Goal: Task Accomplishment & Management: Manage account settings

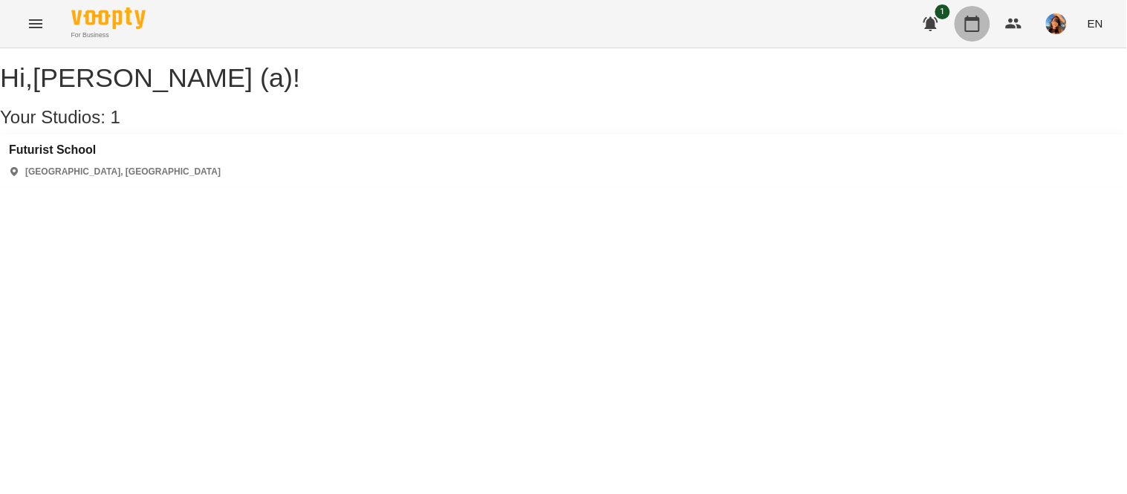
click at [976, 25] on icon "button" at bounding box center [972, 24] width 18 height 18
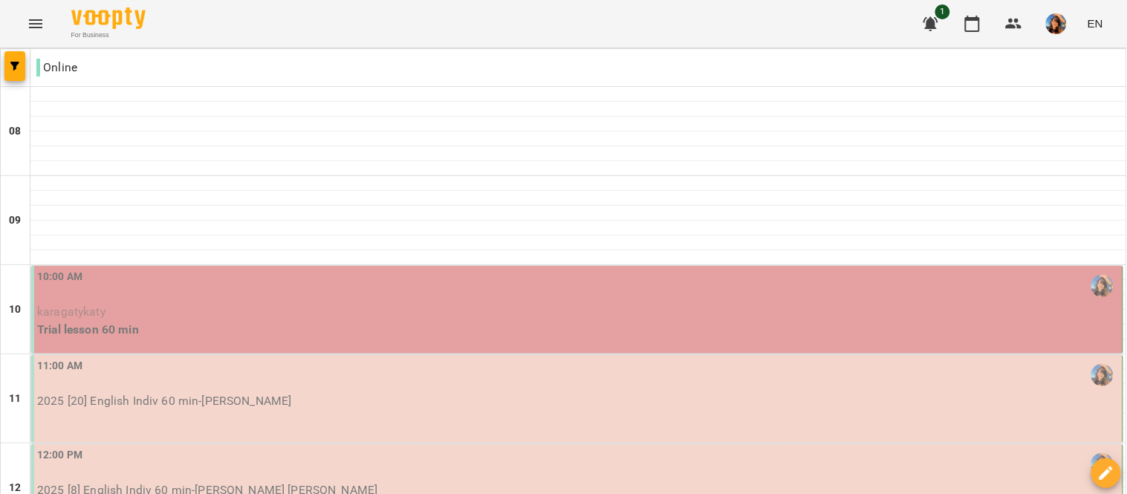
scroll to position [108, 0]
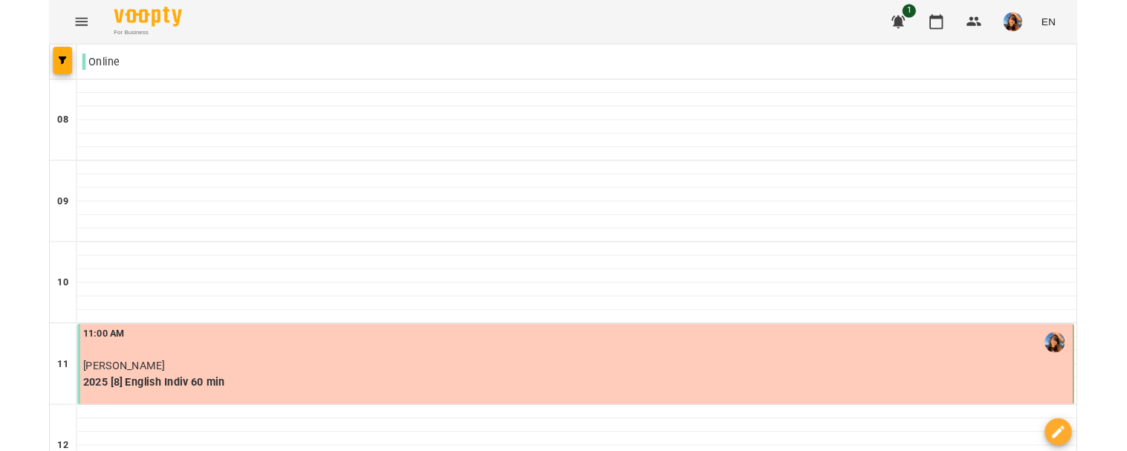
scroll to position [821, 0]
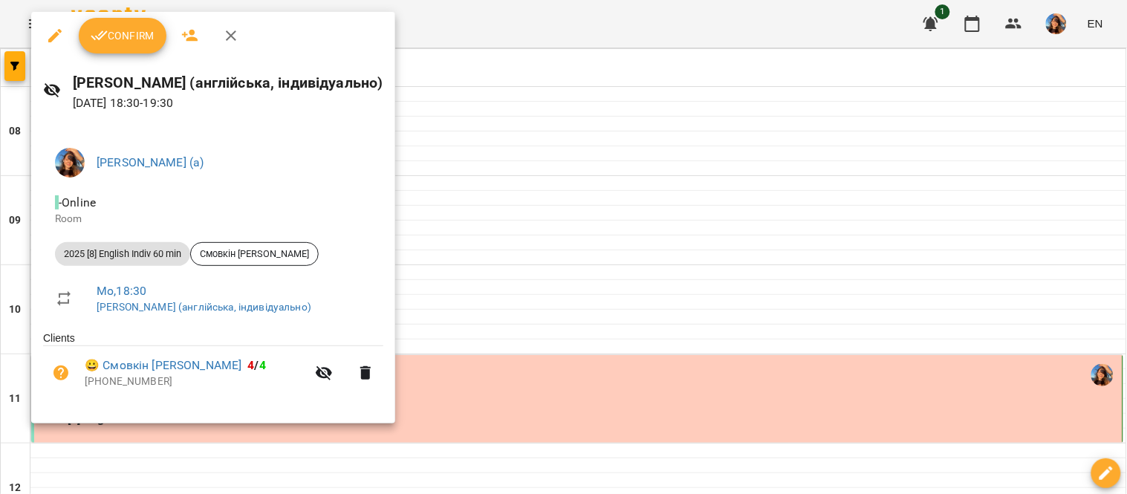
click at [107, 37] on span "Confirm" at bounding box center [123, 36] width 64 height 18
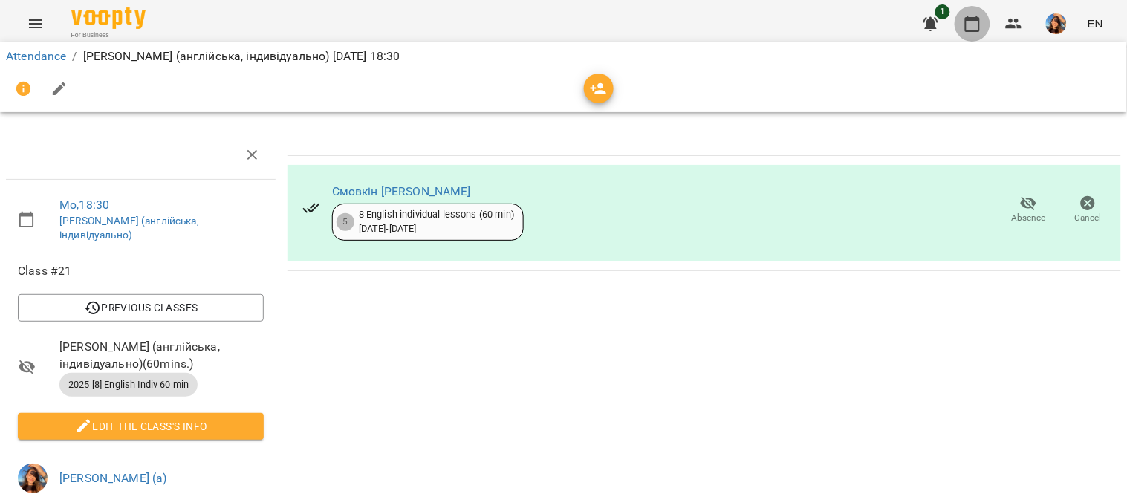
click at [969, 27] on icon "button" at bounding box center [972, 24] width 18 height 18
